Goal: Information Seeking & Learning: Understand process/instructions

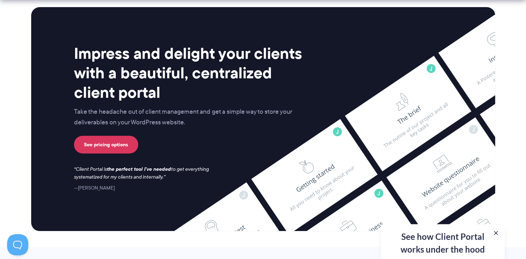
scroll to position [2994, 0]
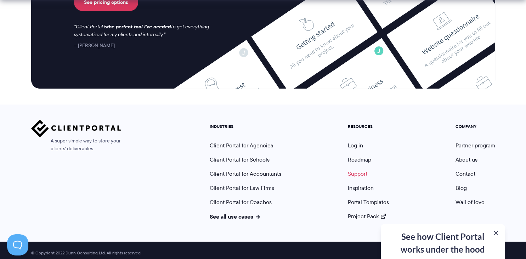
click at [357, 170] on link "Support" at bounding box center [357, 174] width 19 height 8
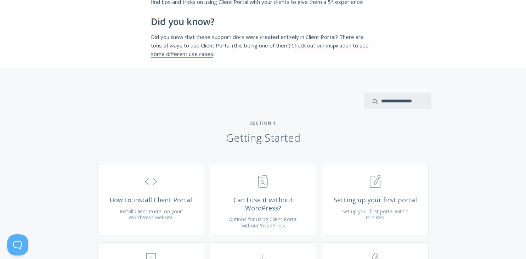
scroll to position [145, 0]
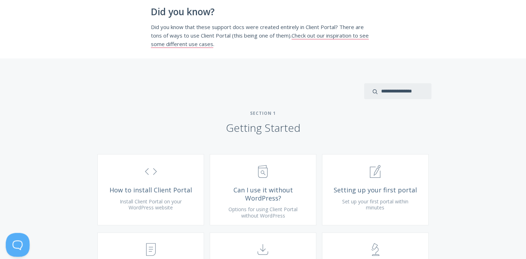
click at [16, 243] on button at bounding box center [16, 243] width 21 height 21
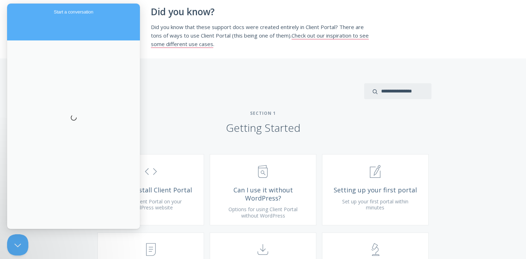
scroll to position [0, 0]
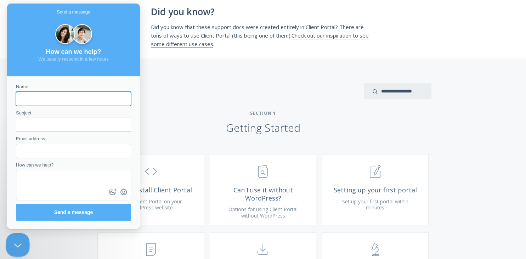
click at [18, 243] on button "Close Beacon popover" at bounding box center [16, 243] width 21 height 21
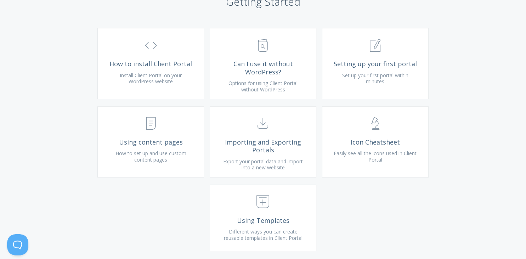
scroll to position [272, 0]
click at [153, 146] on span "Using content pages" at bounding box center [150, 142] width 85 height 8
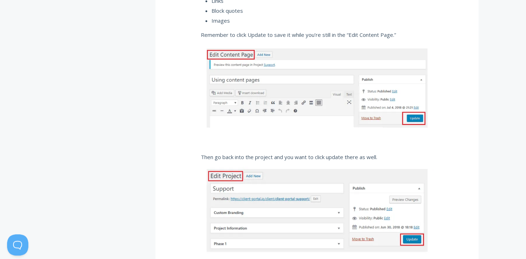
scroll to position [905, 0]
